Goal: Check status: Check status

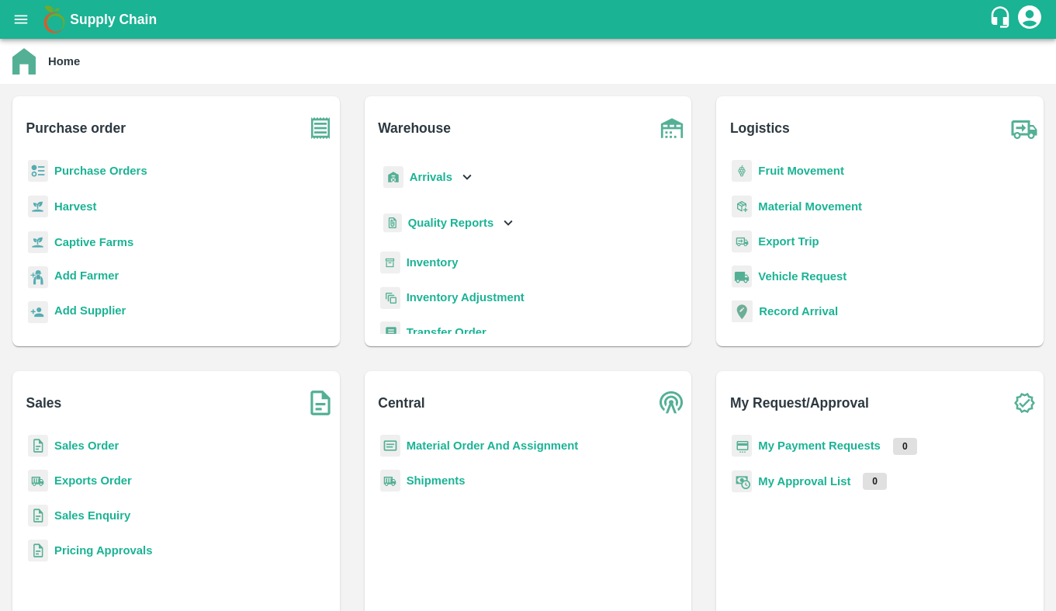
click at [99, 482] on b "Exports Order" at bounding box center [93, 480] width 78 height 12
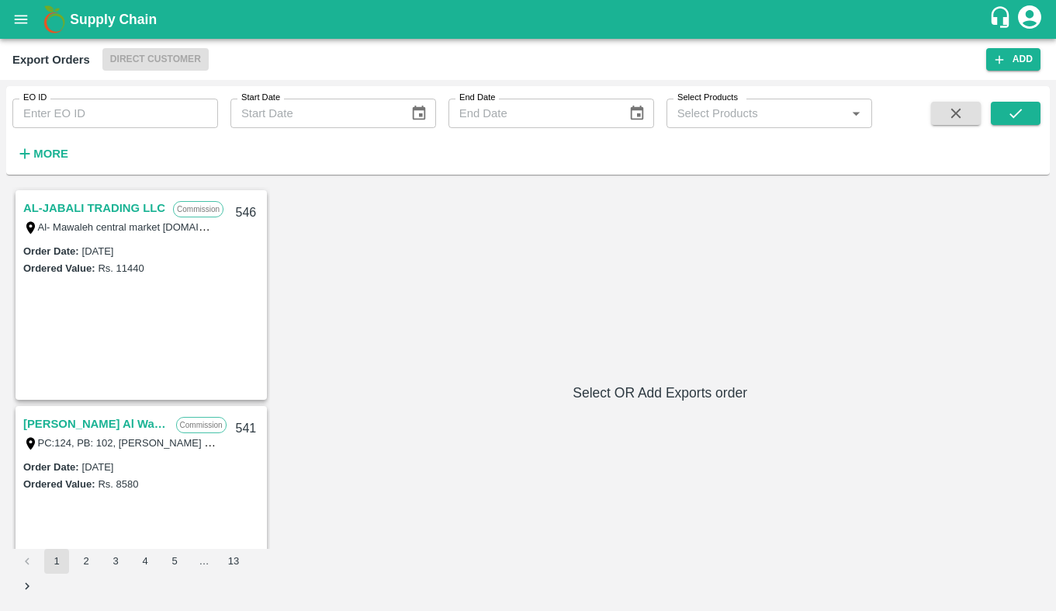
click at [97, 203] on link "AL-JABALI TRADING LLC" at bounding box center [94, 208] width 142 height 20
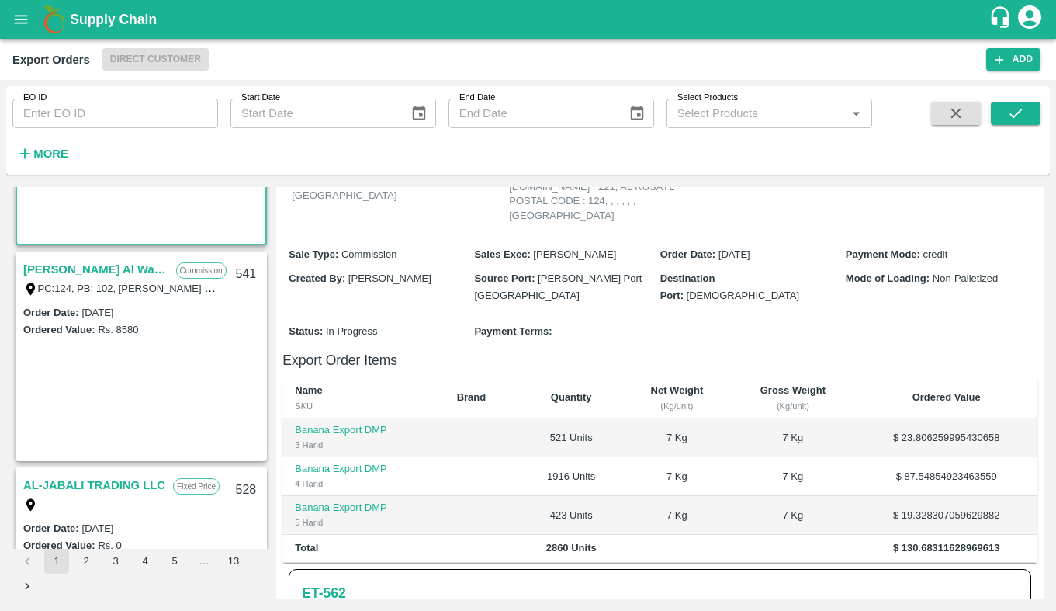
scroll to position [155, 0]
click at [109, 268] on link "[PERSON_NAME] Al Wataniya LLC" at bounding box center [95, 269] width 145 height 20
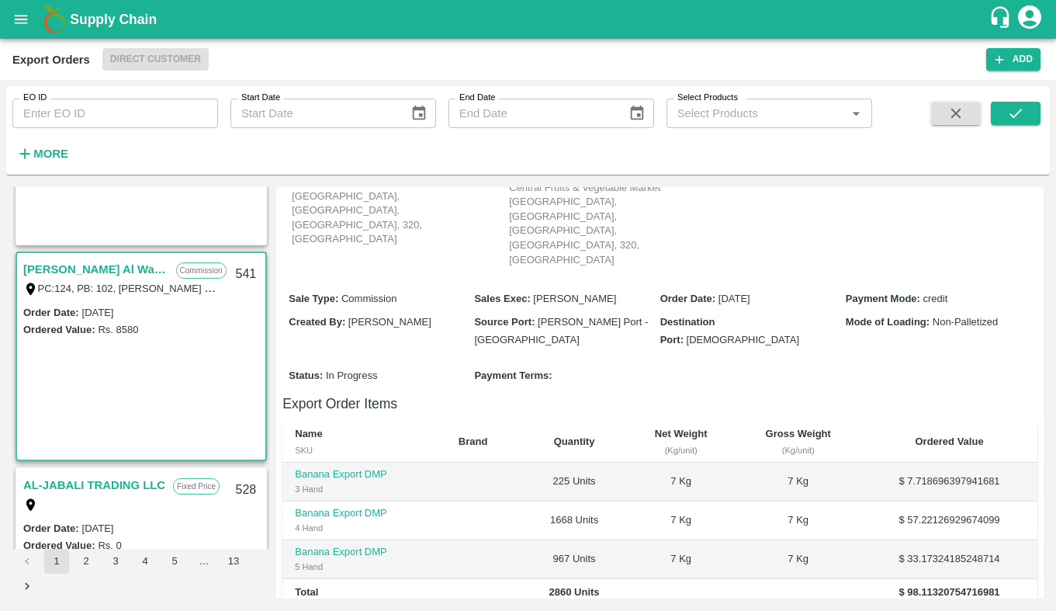
scroll to position [224, 0]
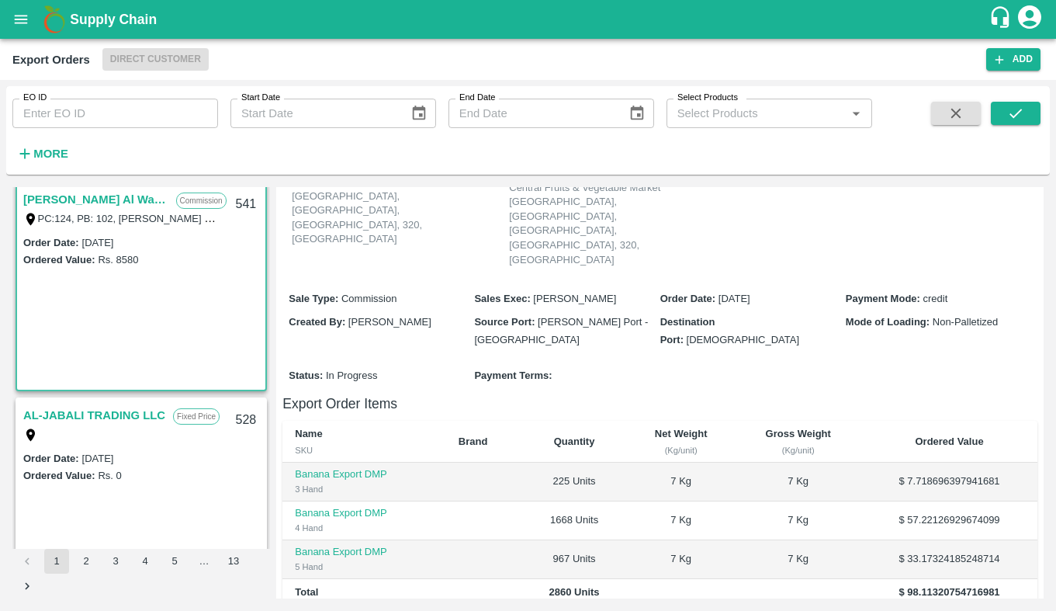
click at [99, 412] on link "AL-JABALI TRADING LLC" at bounding box center [94, 415] width 142 height 20
